Goal: Information Seeking & Learning: Learn about a topic

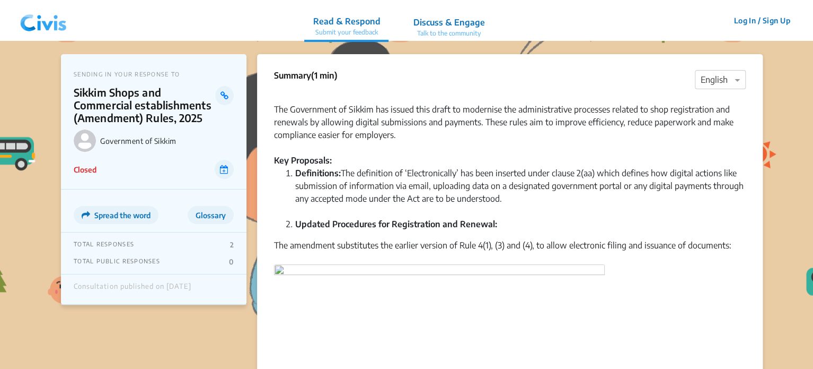
click at [47, 30] on img at bounding box center [43, 21] width 55 height 32
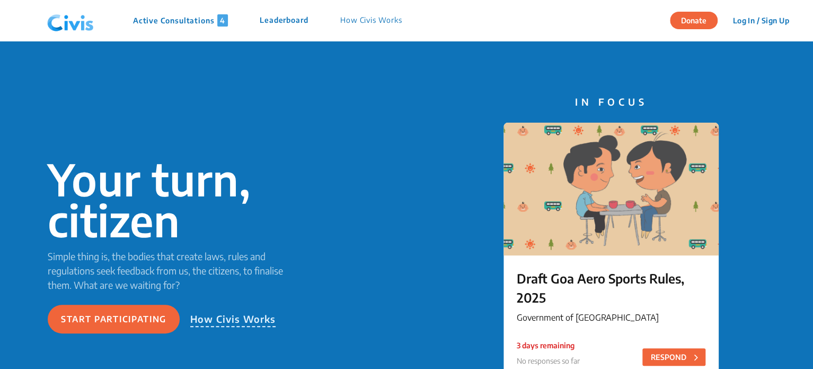
click at [185, 19] on p "Active Consultations 4" at bounding box center [180, 20] width 95 height 12
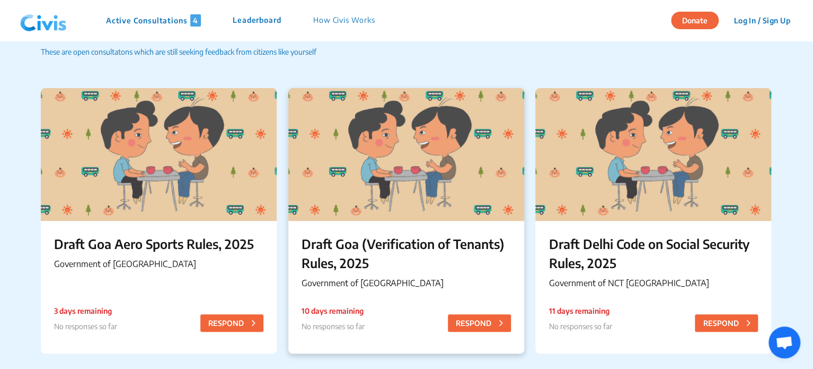
scroll to position [48, 0]
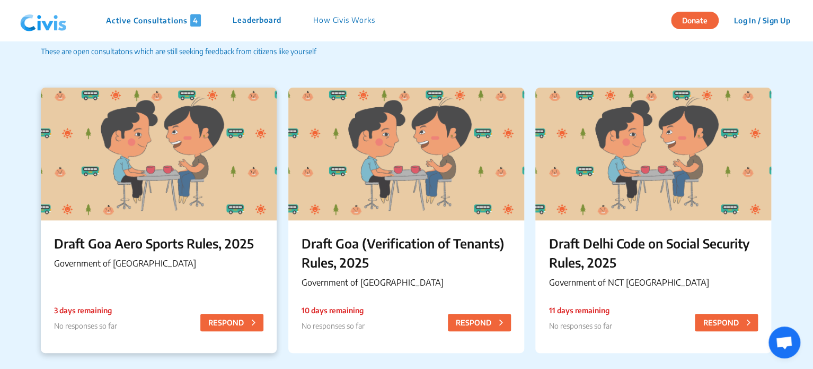
click at [121, 203] on div at bounding box center [159, 154] width 236 height 133
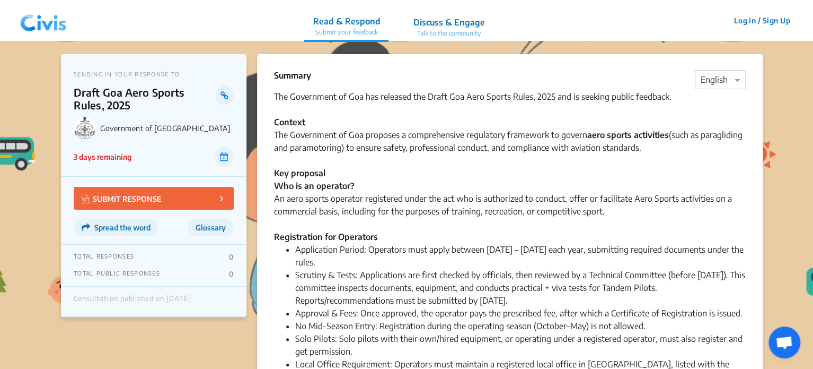
drag, startPoint x: 102, startPoint y: 93, endPoint x: 134, endPoint y: 108, distance: 35.1
click at [134, 108] on p "Draft Goa Aero Sports Rules, 2025" at bounding box center [145, 98] width 142 height 25
copy p "Goa Aero Sports Rules, 2025"
